Goal: Information Seeking & Learning: Learn about a topic

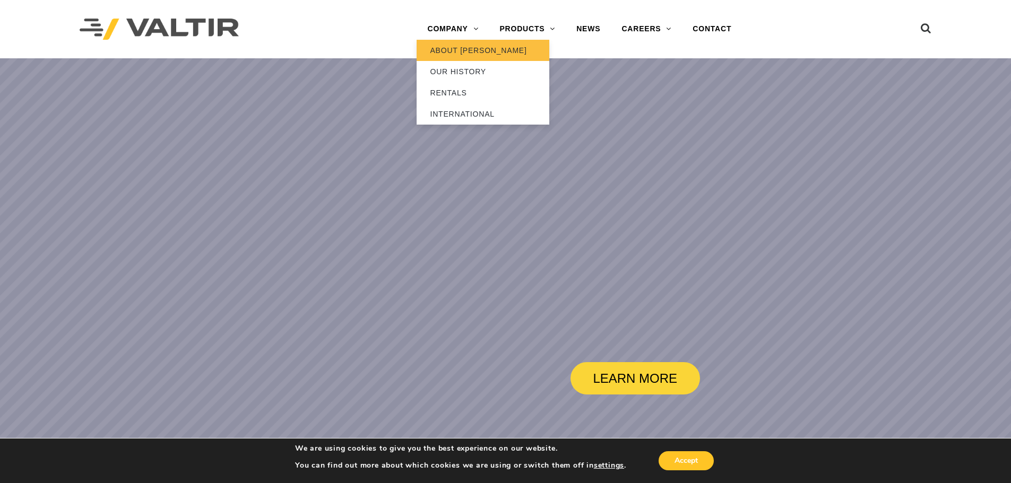
click at [457, 50] on link "ABOUT [PERSON_NAME]" at bounding box center [483, 50] width 133 height 21
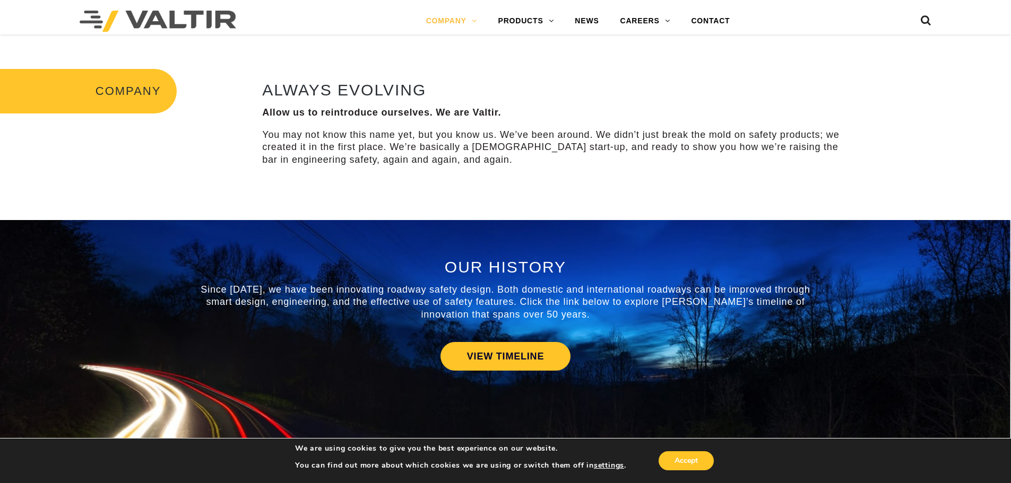
scroll to position [371, 0]
